Goal: Task Accomplishment & Management: Use online tool/utility

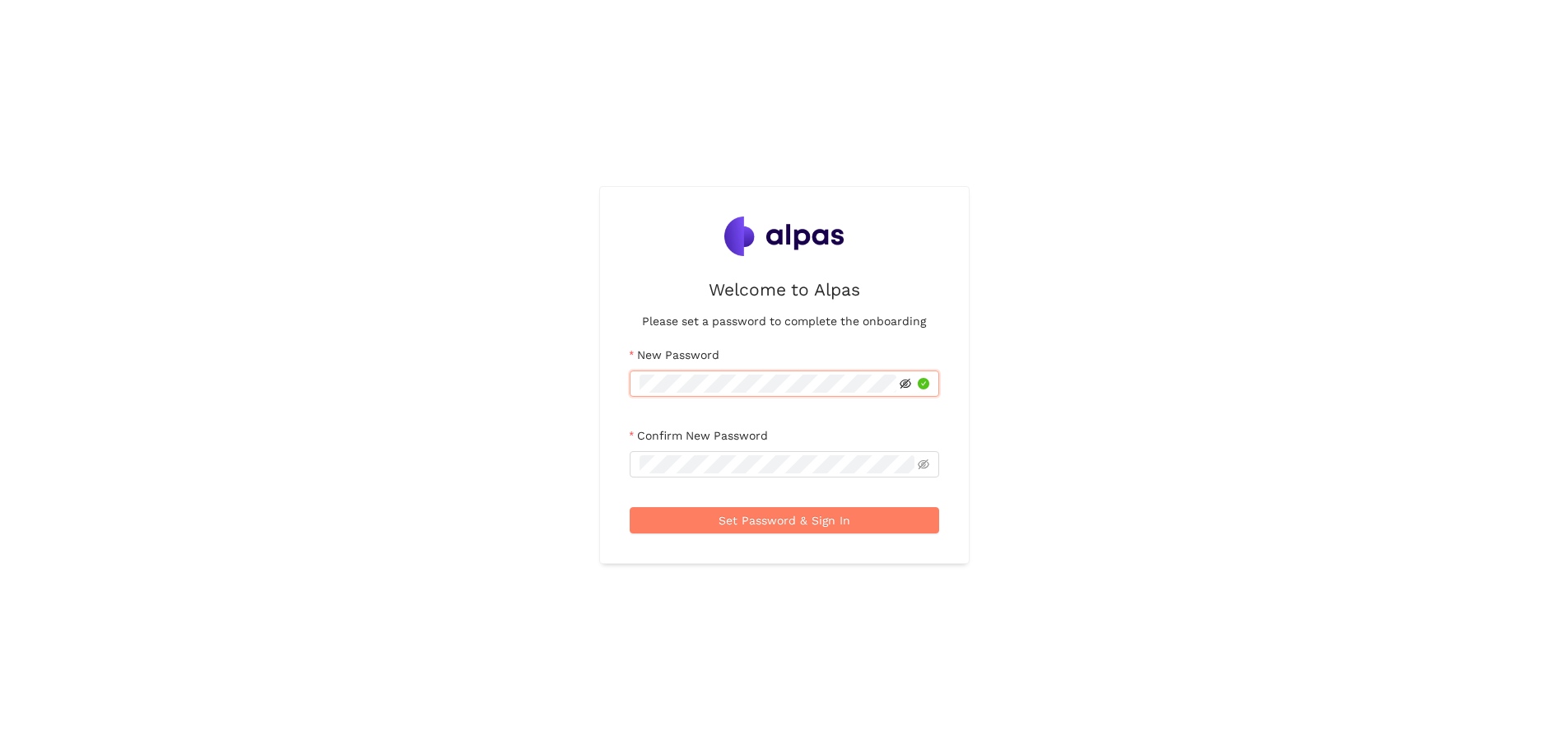
click at [906, 386] on icon "eye-invisible" at bounding box center [906, 384] width 12 height 12
click at [906, 386] on icon "eye" at bounding box center [906, 384] width 12 height 8
click at [709, 475] on span at bounding box center [784, 465] width 310 height 26
click at [762, 516] on span "Set Password & Sign In" at bounding box center [784, 520] width 132 height 18
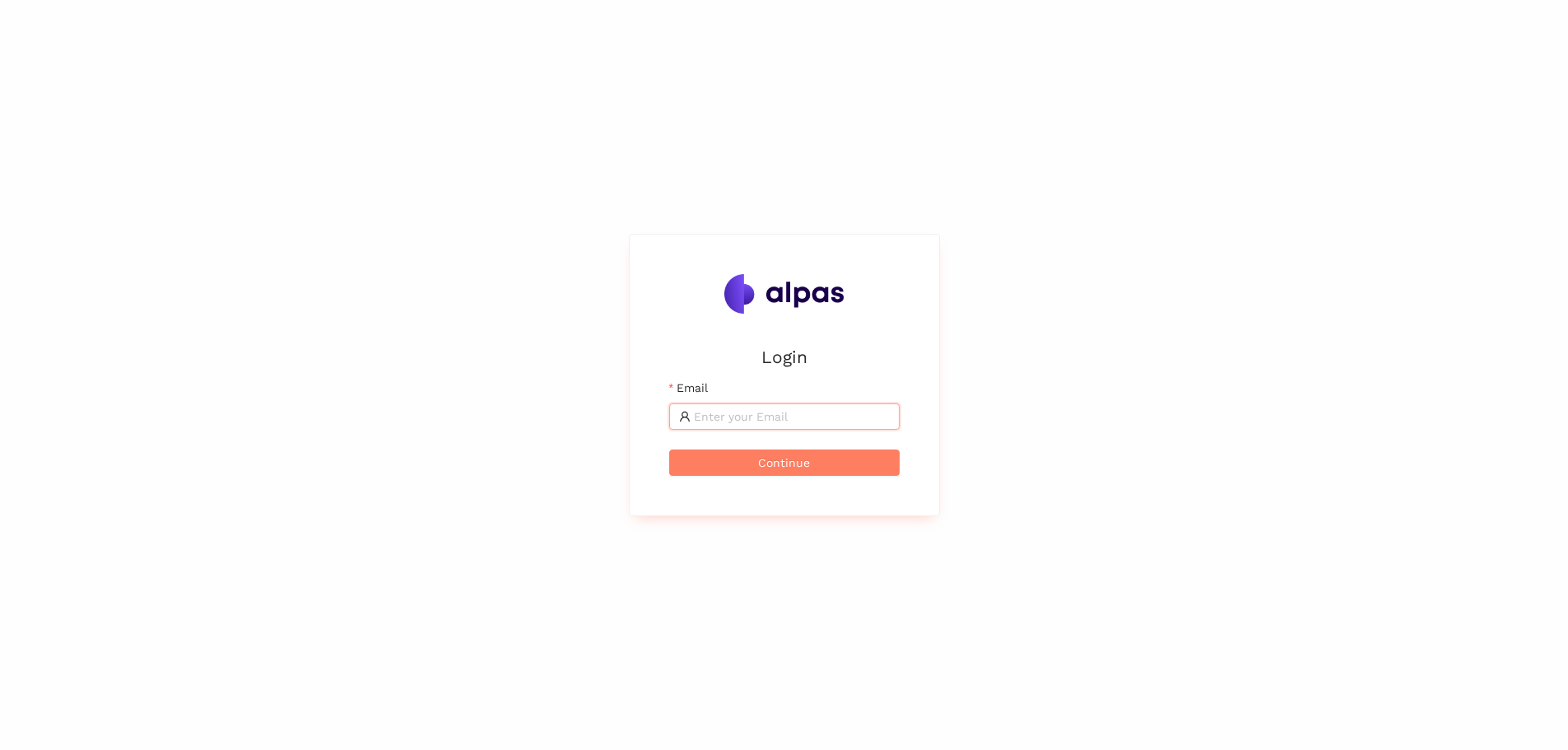
click at [728, 415] on input "Email" at bounding box center [792, 417] width 196 height 18
type input "[PERSON_NAME][EMAIL_ADDRESS][DOMAIN_NAME]"
click at [777, 464] on span "Continue" at bounding box center [784, 463] width 52 height 18
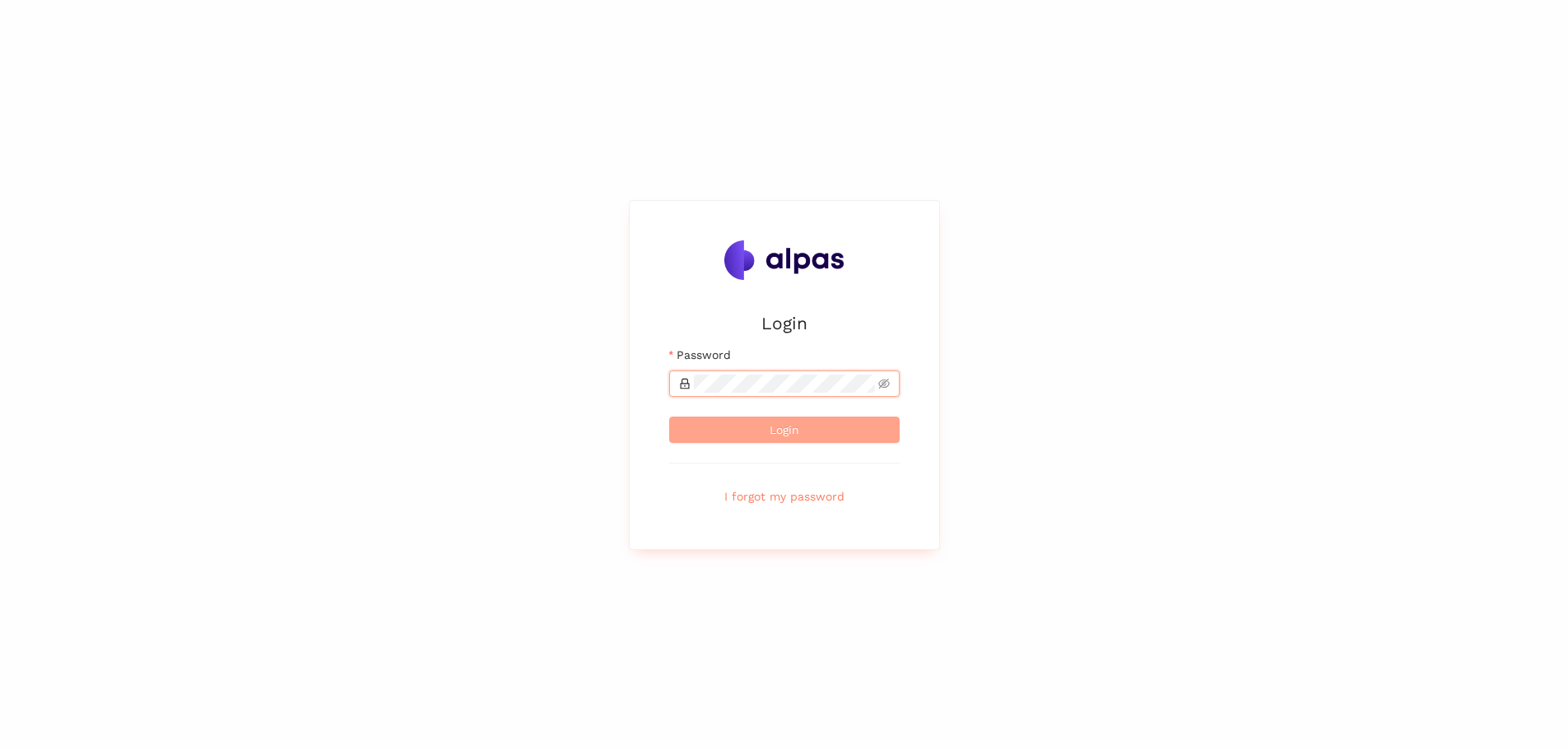
click at [774, 434] on span "Login" at bounding box center [784, 430] width 30 height 18
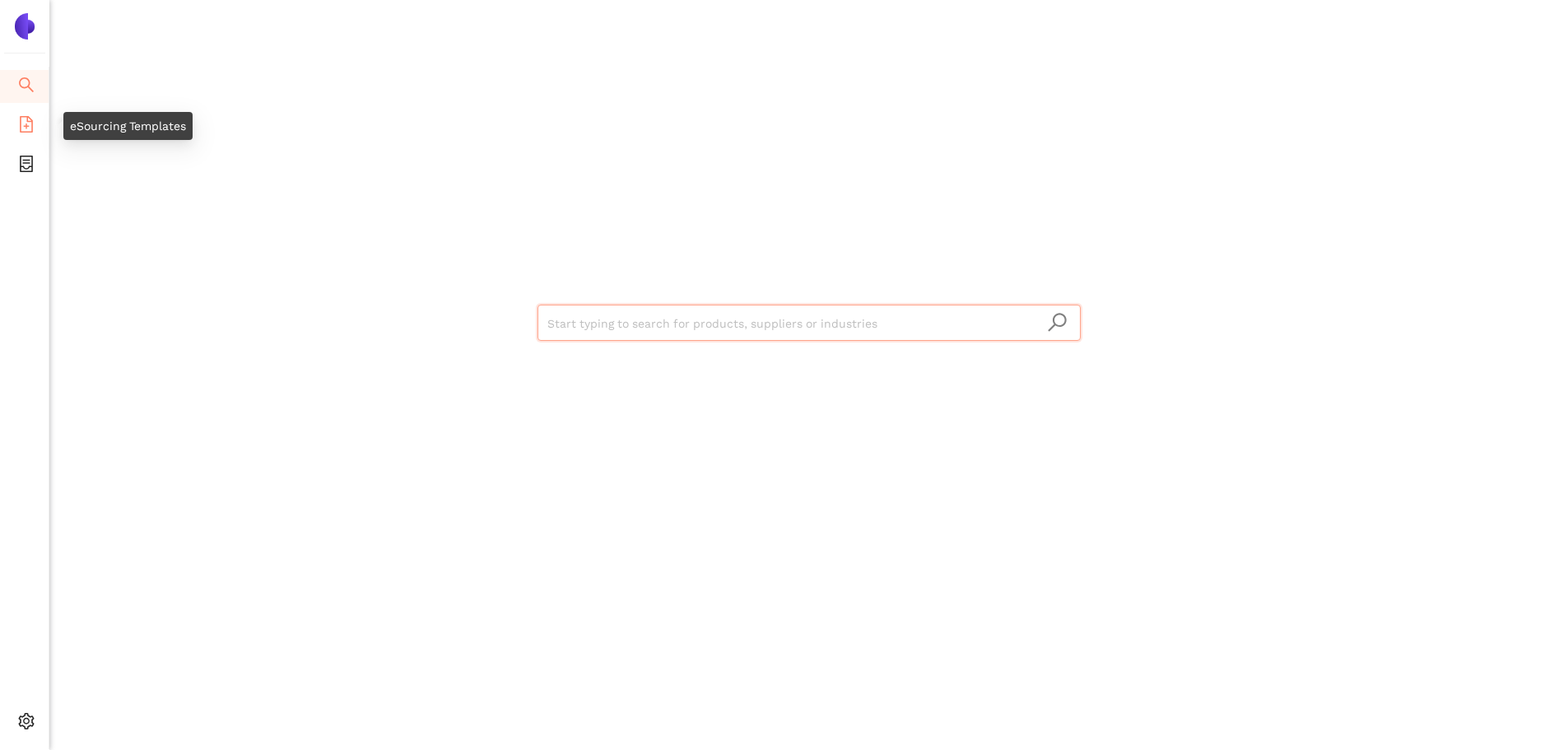
click at [28, 129] on icon "file-add" at bounding box center [26, 124] width 16 height 16
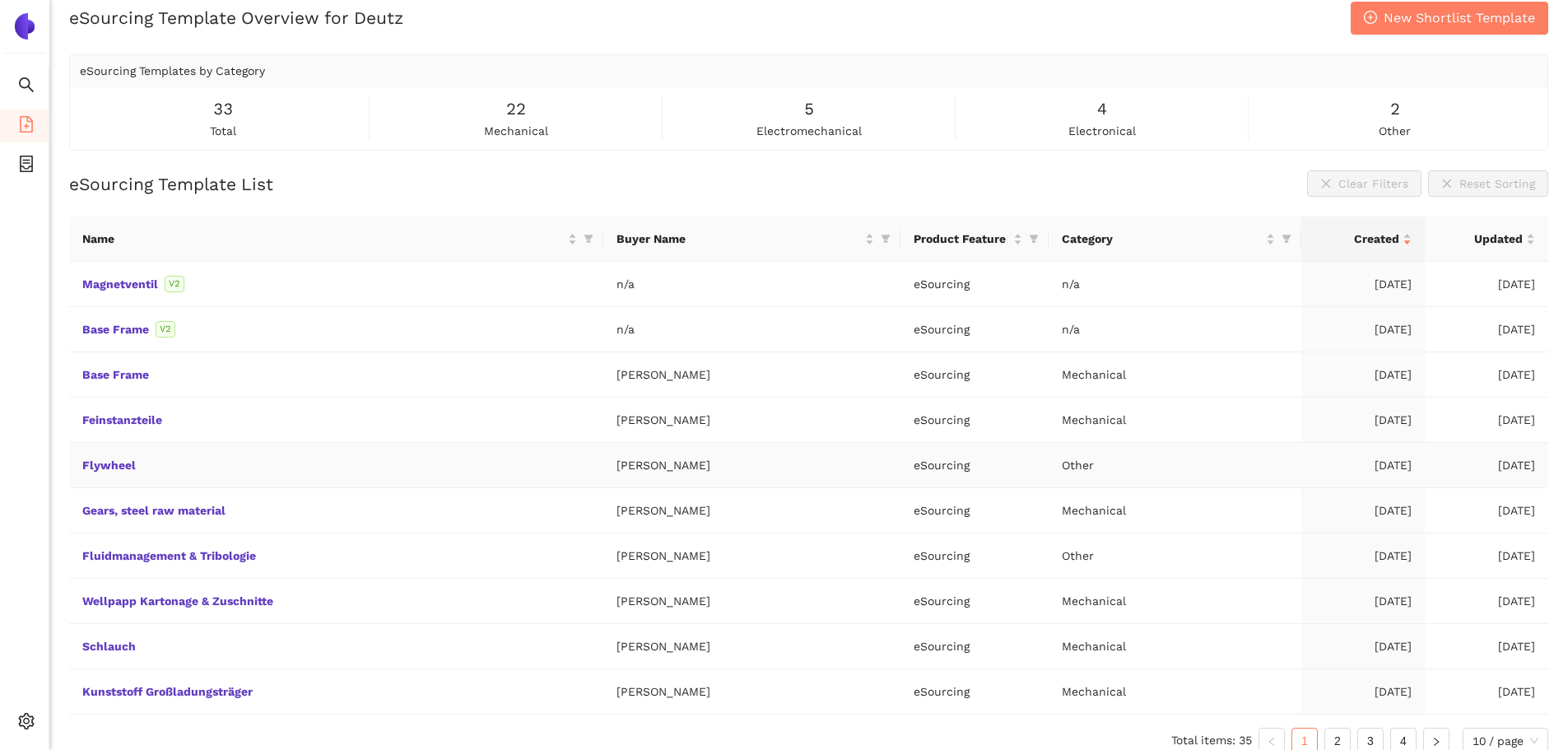
scroll to position [35, 0]
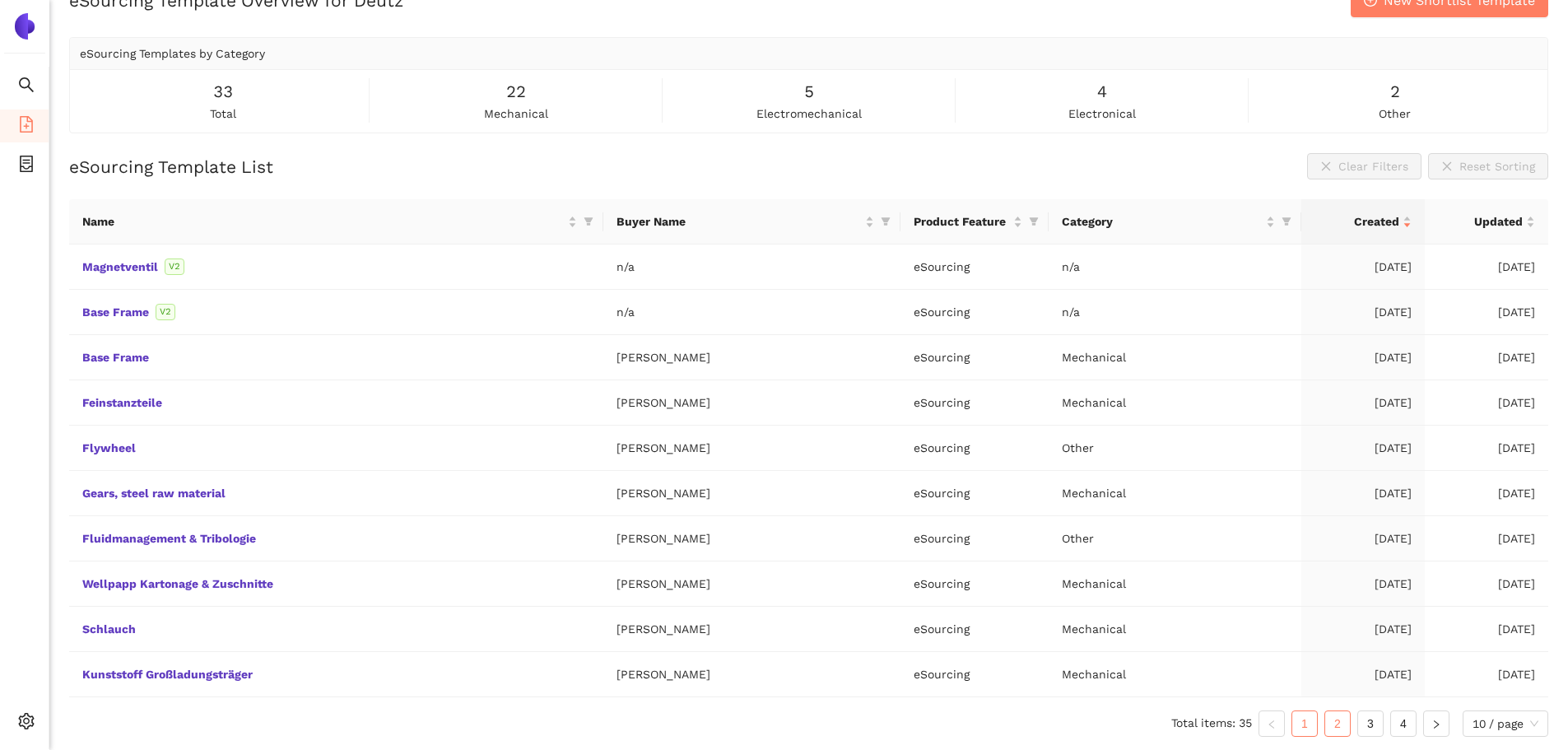
click at [1336, 728] on link "2" at bounding box center [1338, 724] width 25 height 25
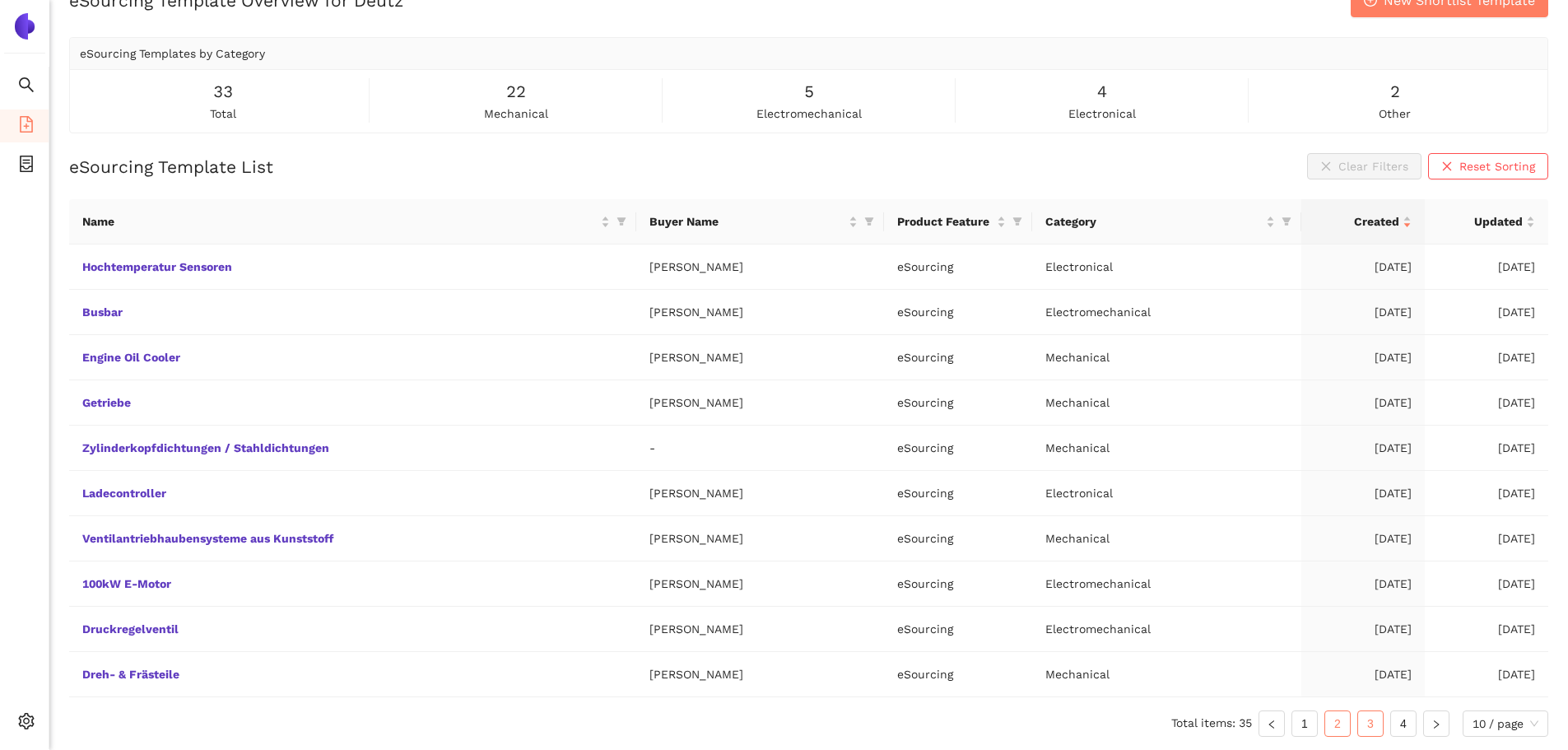
click at [1378, 724] on link "3" at bounding box center [1371, 724] width 25 height 25
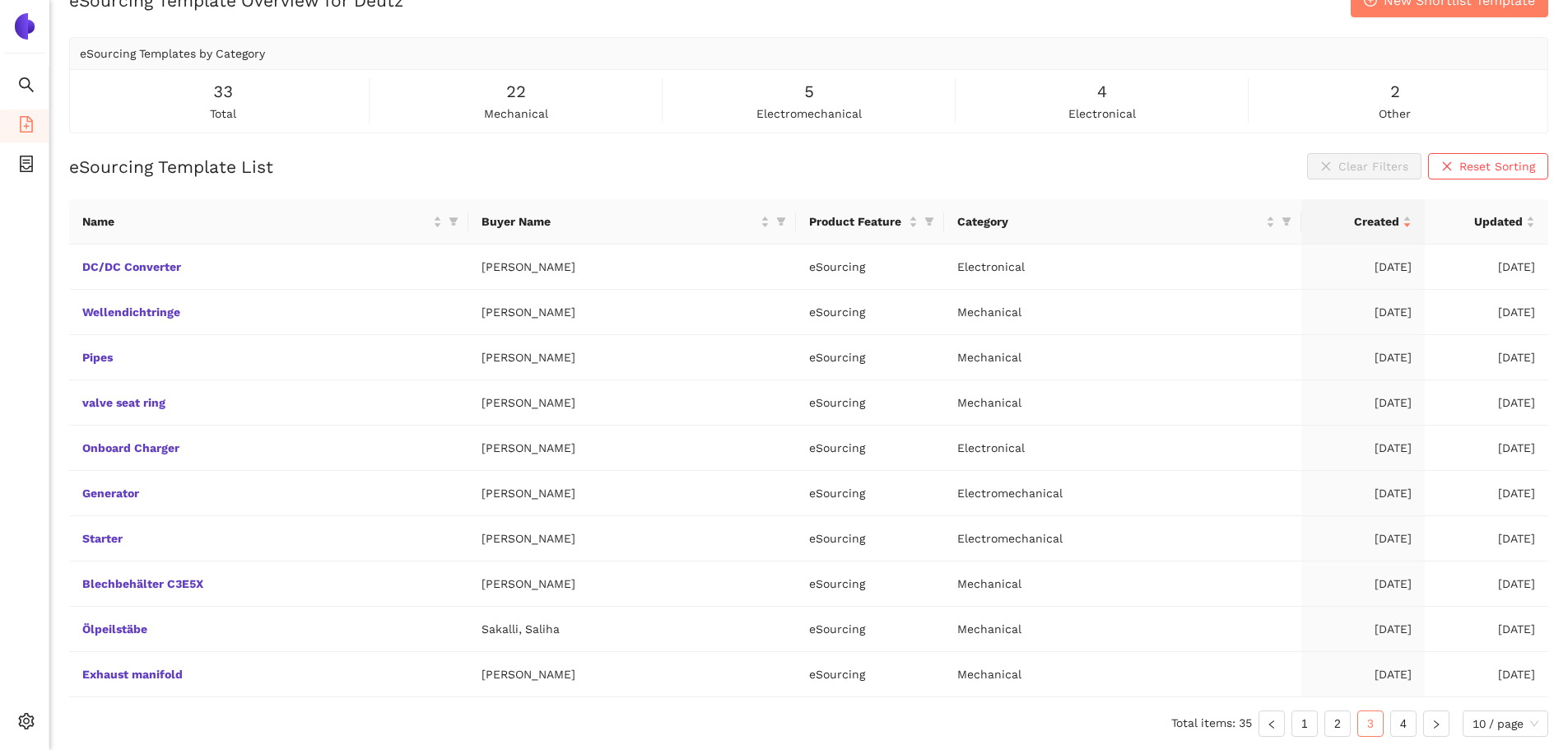
click at [1419, 727] on ul "Total items: 35 1 2 3 4 10 / page" at bounding box center [809, 724] width 1480 height 26
click at [1313, 724] on link "1" at bounding box center [1305, 724] width 25 height 25
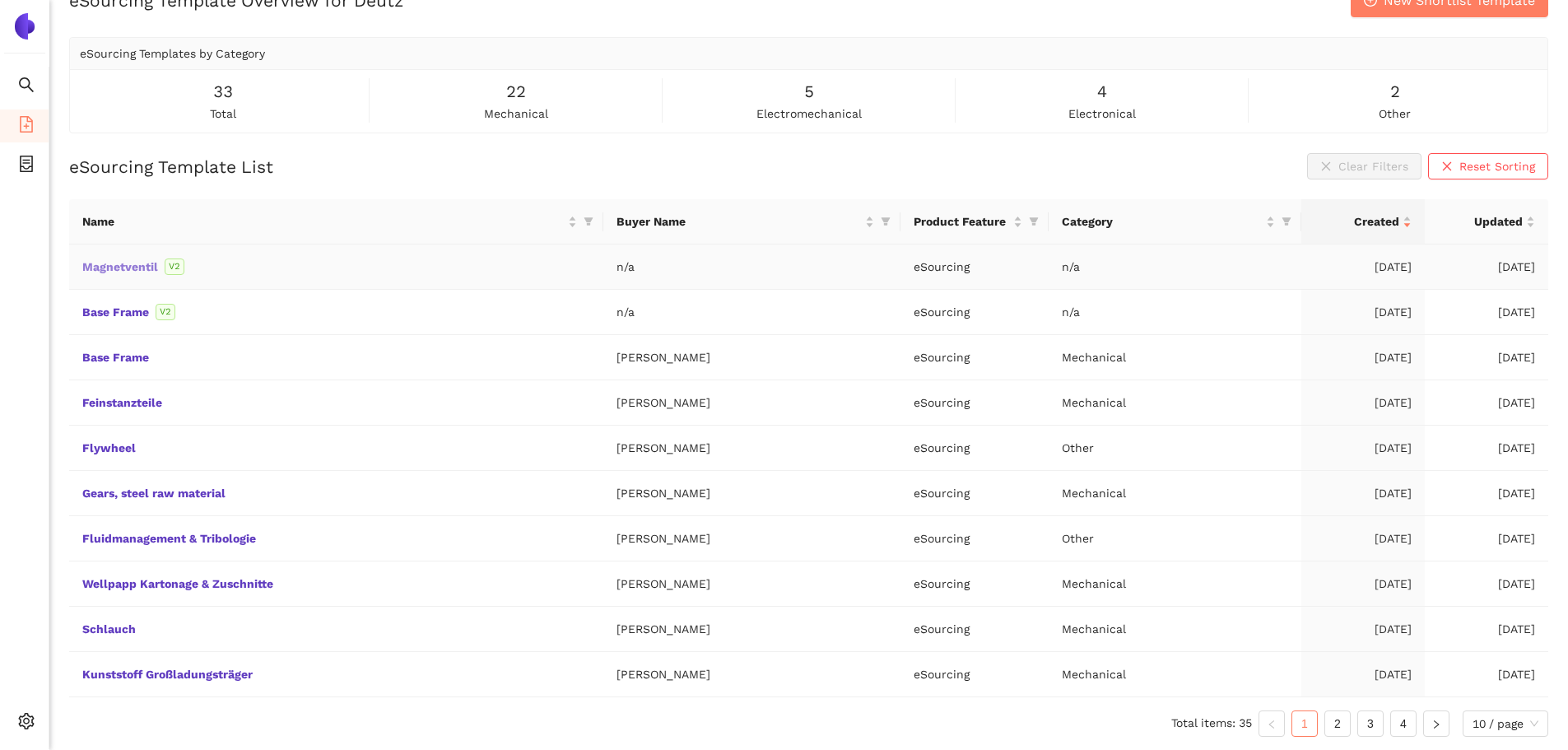
click at [0, 0] on link "Magnetventil" at bounding box center [0, 0] width 0 height 0
